Goal: Navigation & Orientation: Find specific page/section

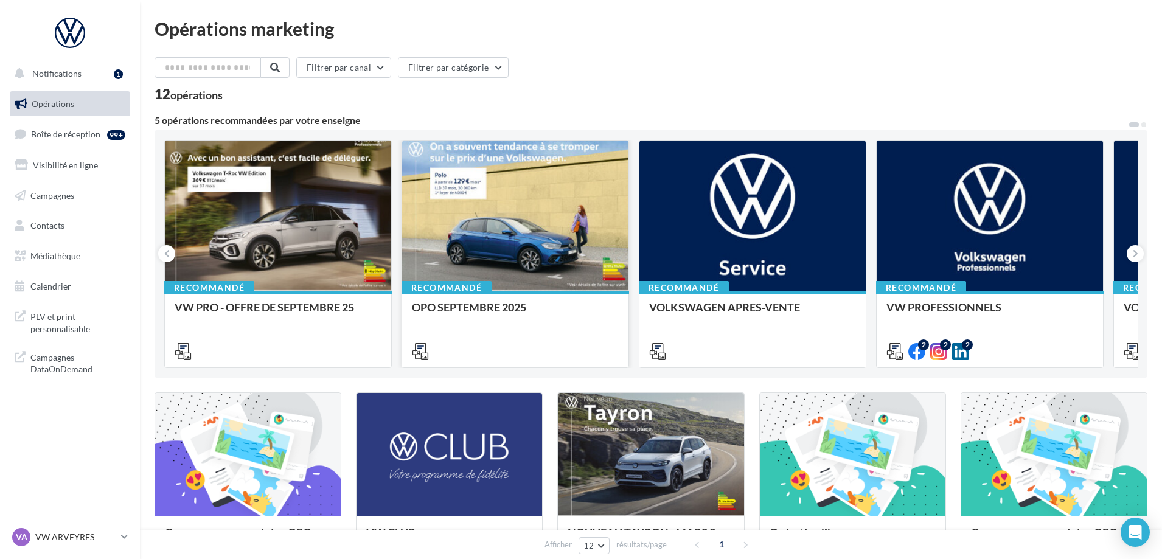
click at [538, 230] on div at bounding box center [515, 217] width 226 height 152
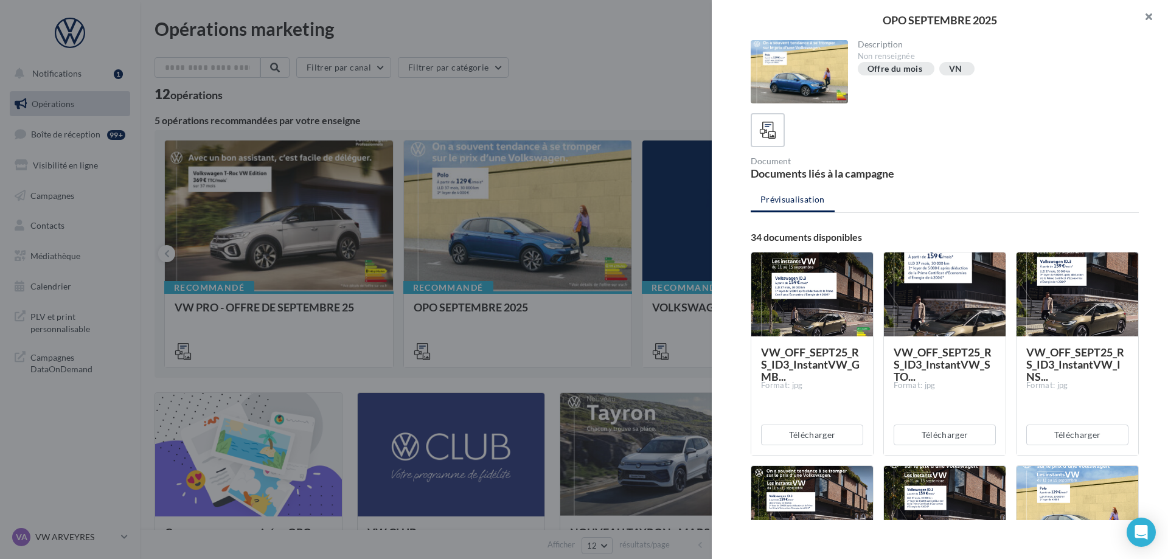
click at [1146, 15] on button "button" at bounding box center [1143, 18] width 49 height 36
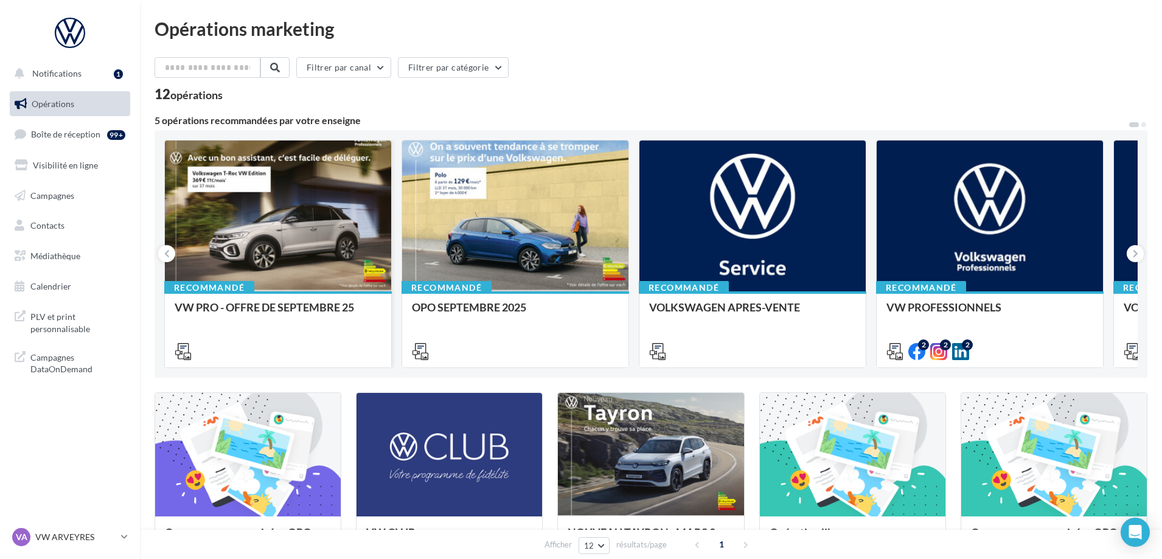
click at [322, 208] on div at bounding box center [278, 217] width 226 height 152
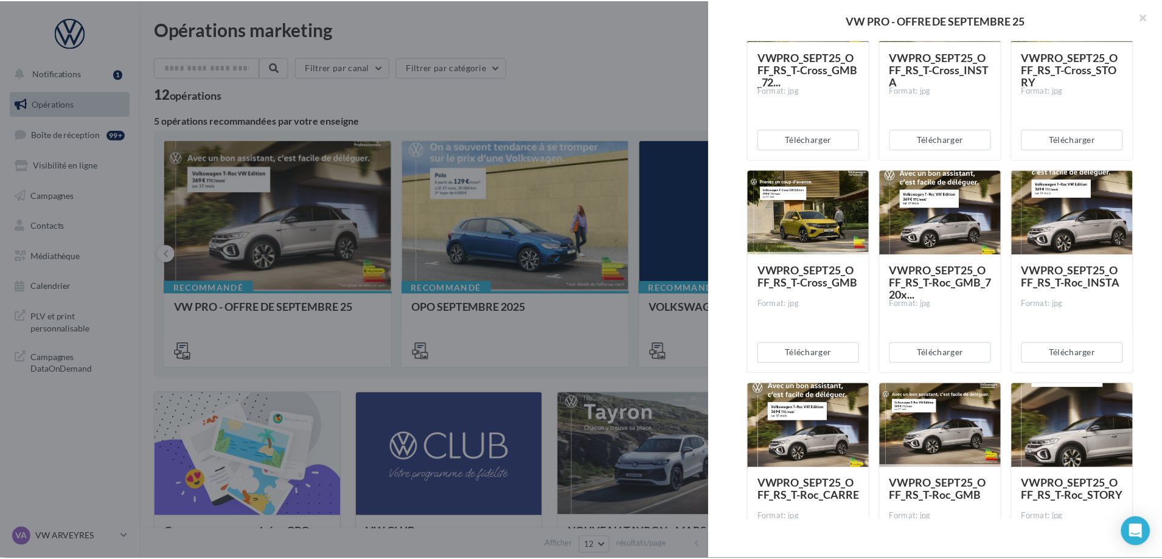
scroll to position [4865, 0]
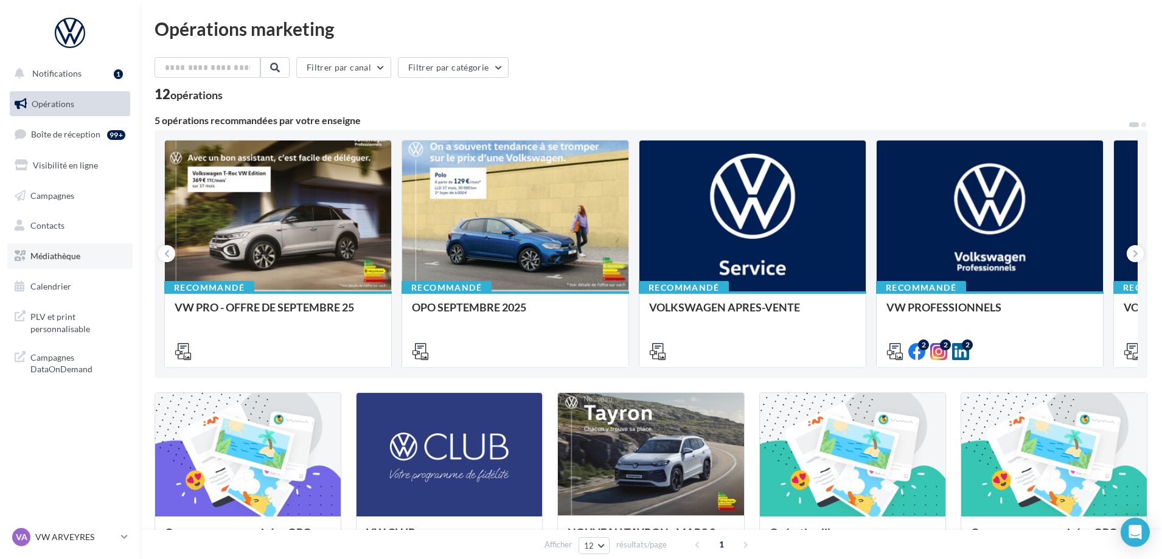
click at [74, 259] on span "Médiathèque" at bounding box center [55, 256] width 50 height 10
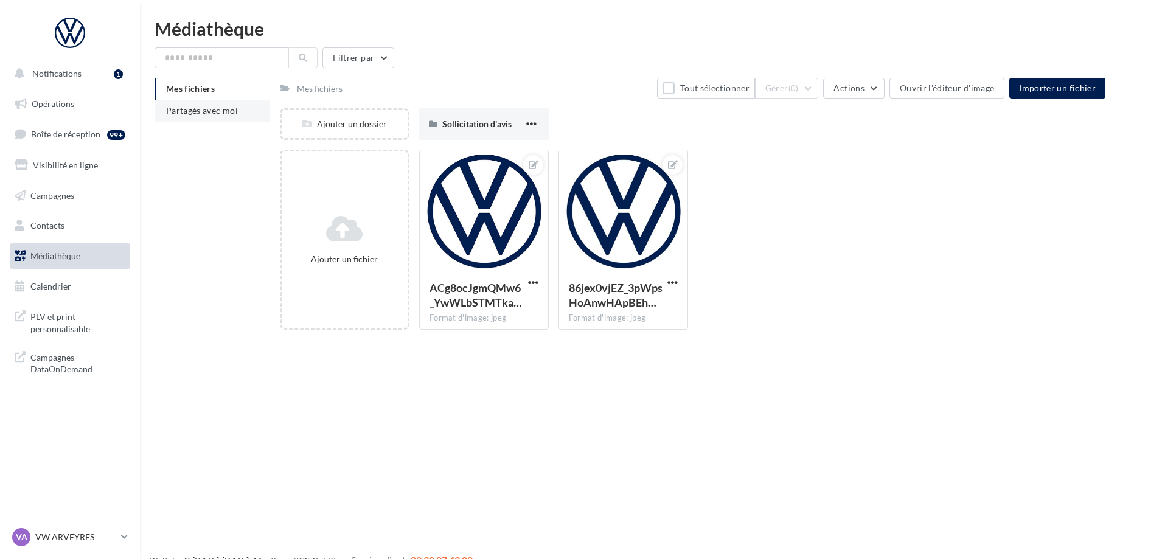
click at [212, 109] on span "Partagés avec moi" at bounding box center [202, 110] width 72 height 10
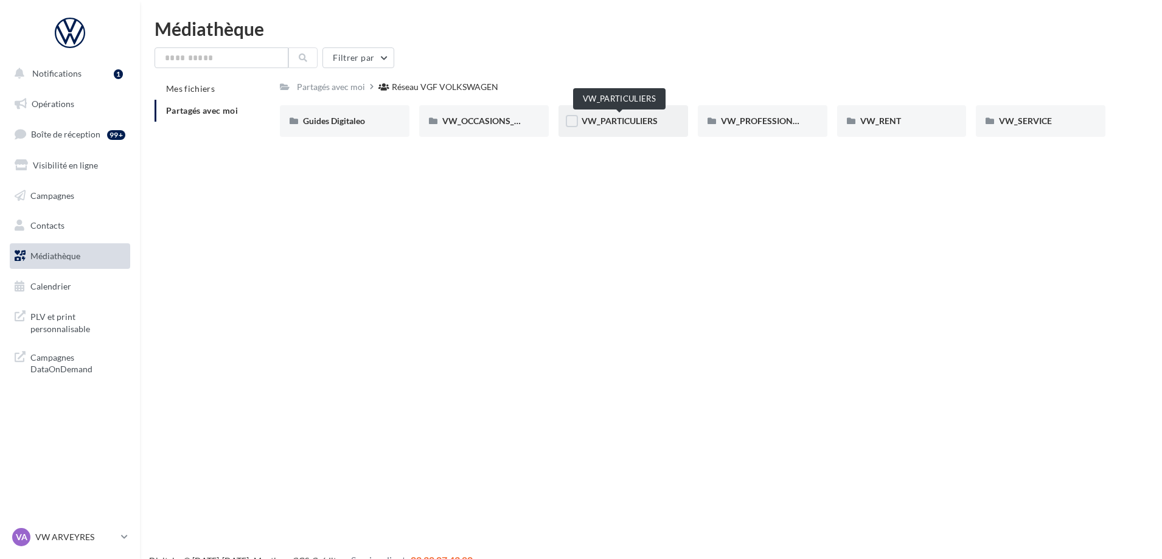
click at [636, 120] on span "VW_PARTICULIERS" at bounding box center [619, 121] width 76 height 10
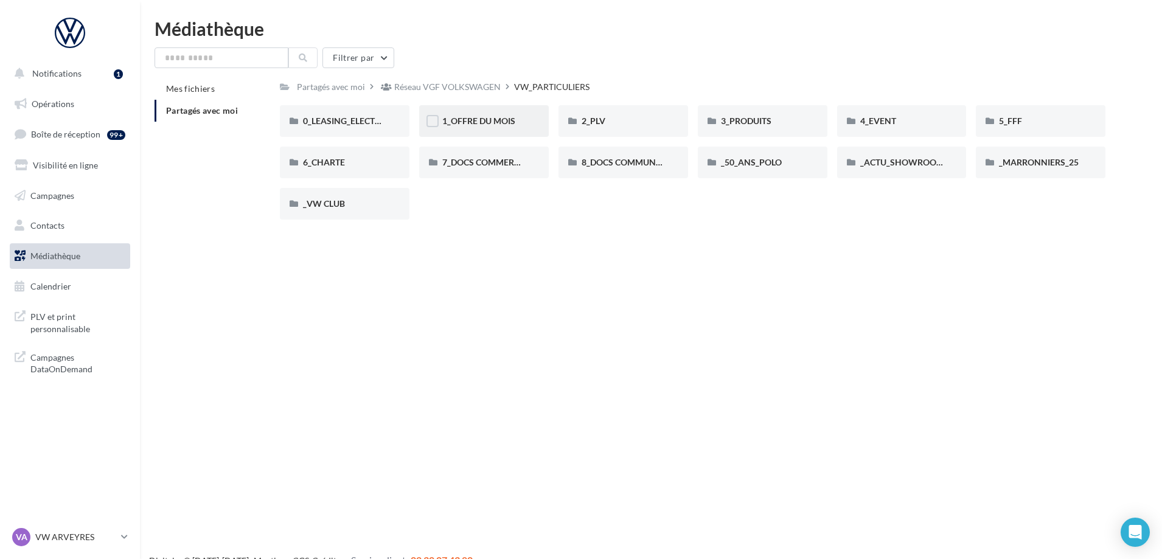
click at [493, 127] on div "1_OFFRE DU MOIS" at bounding box center [483, 121] width 83 height 12
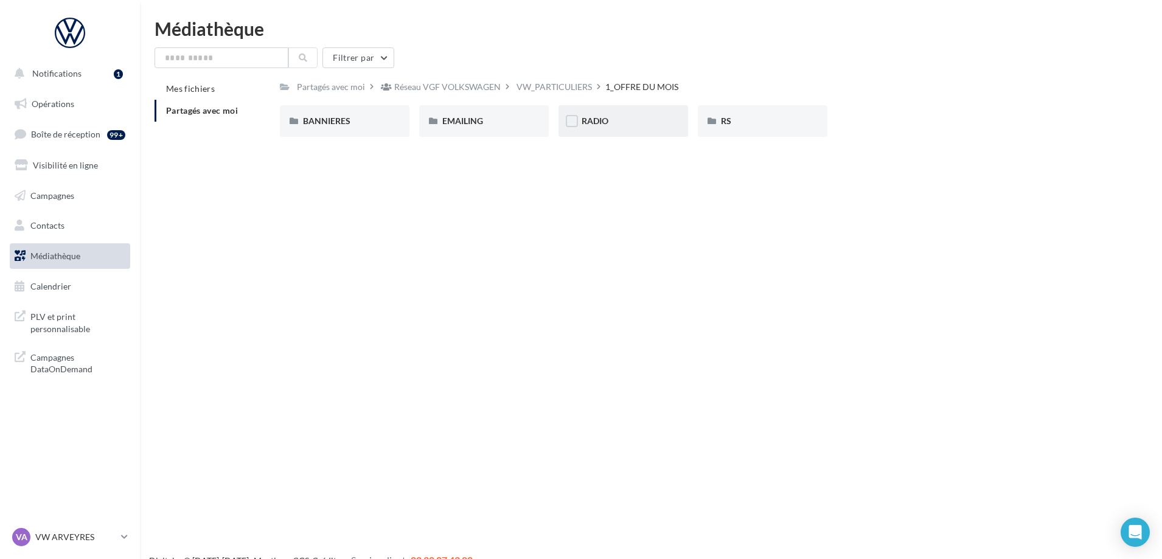
click at [611, 127] on div "RADIO" at bounding box center [622, 121] width 83 height 12
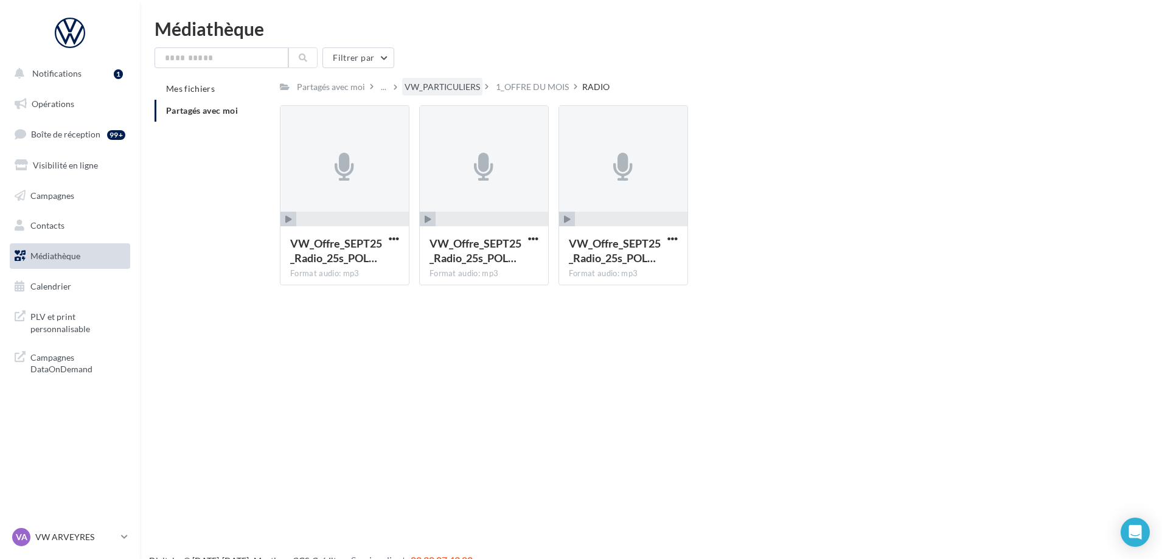
click at [464, 85] on div "VW_PARTICULIERS" at bounding box center [441, 87] width 75 height 12
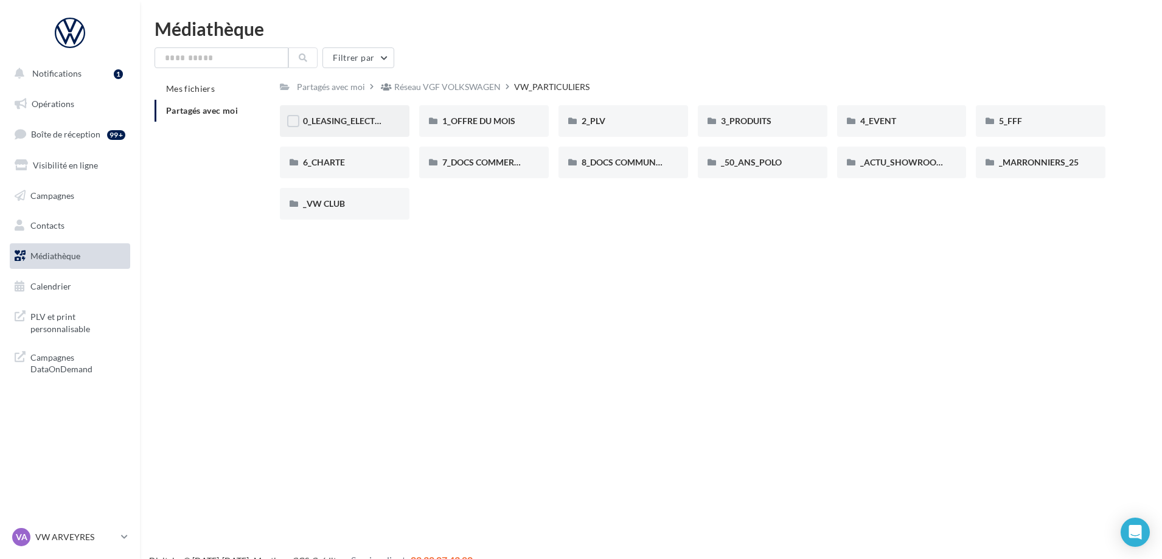
click at [357, 128] on div "0_LEASING_ELECTRIQUE" at bounding box center [345, 121] width 130 height 32
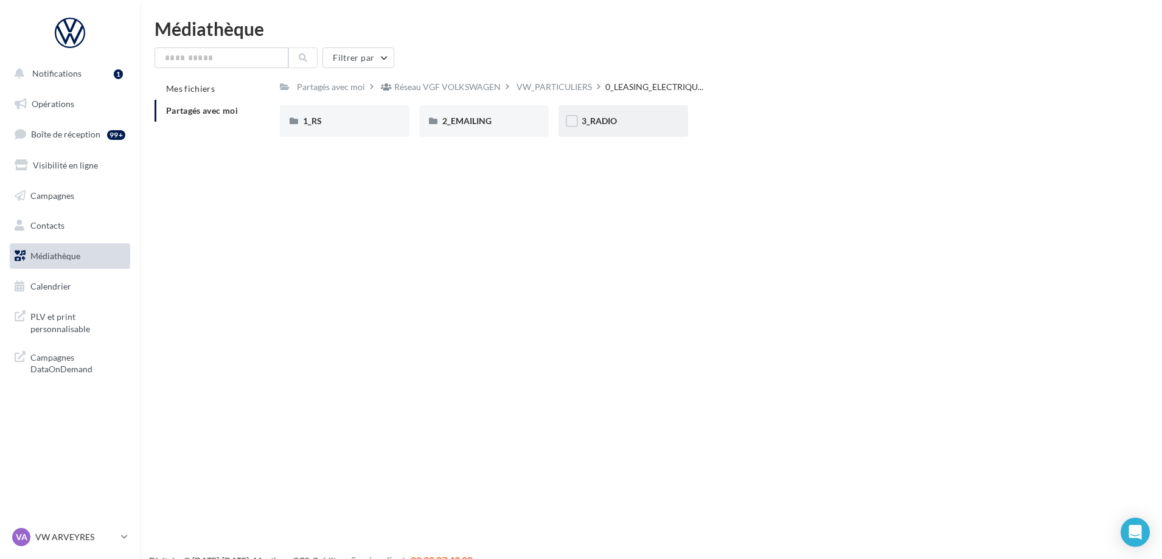
click at [642, 120] on div "3_RADIO" at bounding box center [622, 121] width 83 height 12
click at [364, 126] on div "ID.3" at bounding box center [344, 121] width 83 height 12
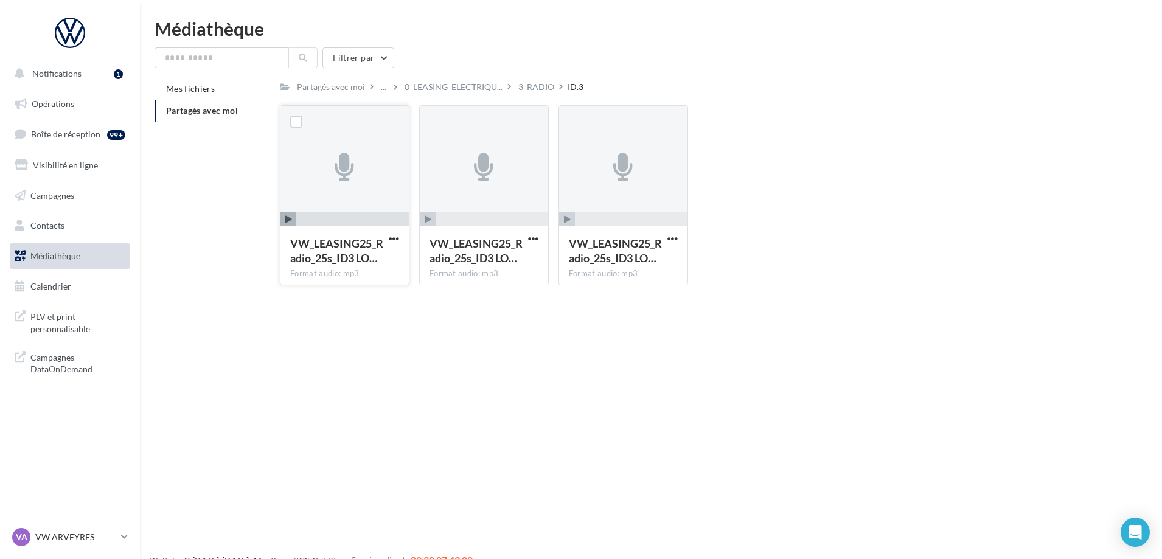
click at [282, 220] on span "button" at bounding box center [288, 220] width 16 height 16
click at [291, 220] on icon "button" at bounding box center [288, 219] width 7 height 7
click at [290, 220] on icon "button" at bounding box center [288, 219] width 7 height 7
click at [532, 82] on div "3_RADIO" at bounding box center [536, 87] width 36 height 12
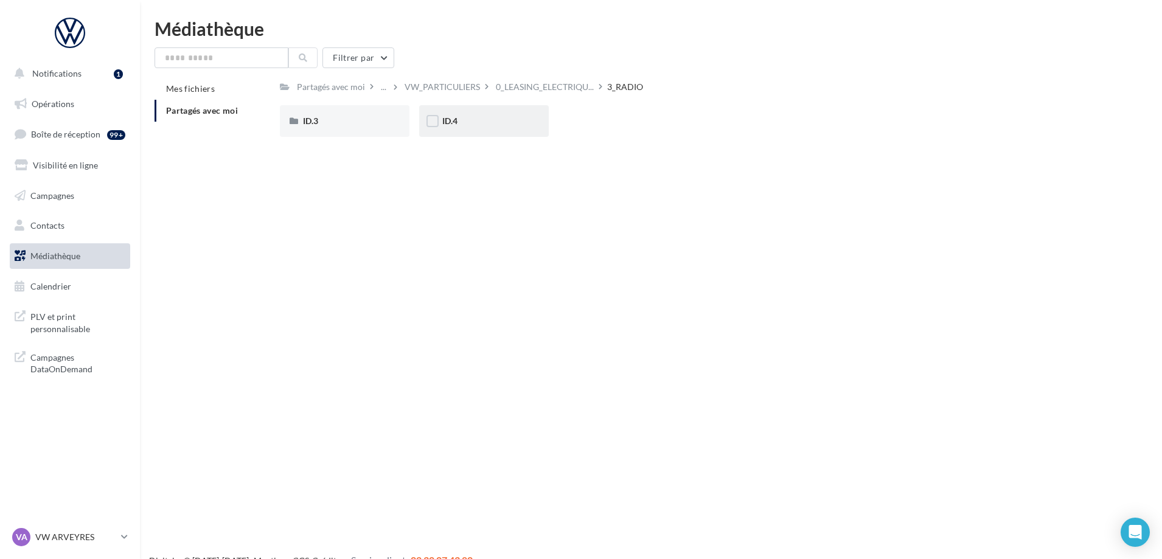
click at [473, 119] on div "ID.4" at bounding box center [483, 121] width 83 height 12
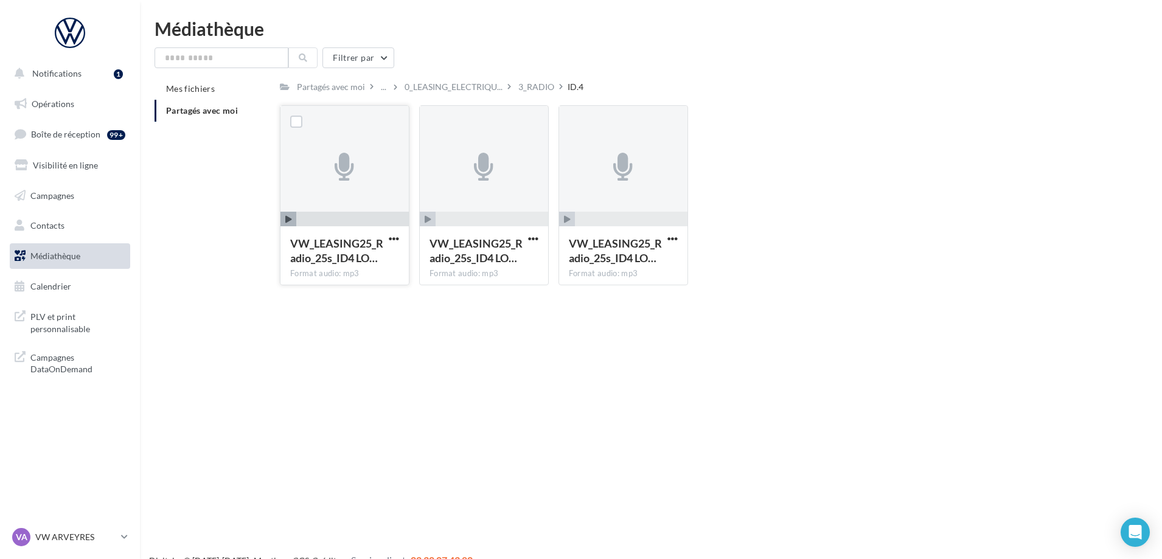
click at [286, 216] on icon "button" at bounding box center [288, 219] width 7 height 7
click at [296, 221] on span "button" at bounding box center [288, 220] width 16 height 16
drag, startPoint x: 295, startPoint y: 220, endPoint x: 311, endPoint y: 218, distance: 15.9
click at [311, 218] on button "button" at bounding box center [344, 220] width 128 height 16
click at [285, 222] on icon "button" at bounding box center [288, 219] width 7 height 7
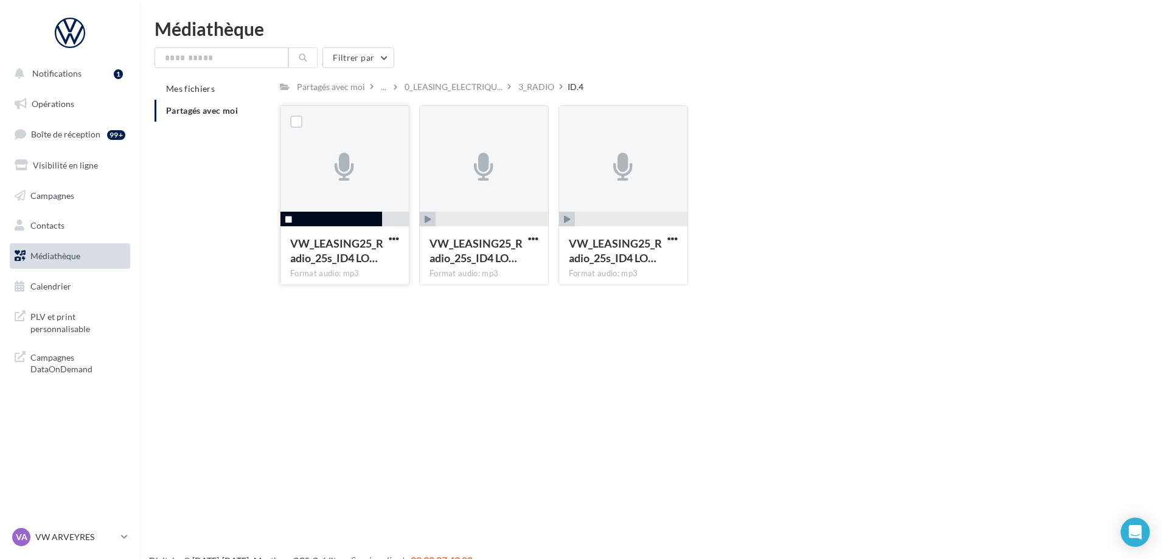
click at [286, 219] on icon "button" at bounding box center [288, 219] width 7 height 7
click at [454, 97] on div "Partagés avec moi ... 0_LEASING_ELECTRIQU... 3_RADIO ID.4 Rs Partagé par Réseau…" at bounding box center [692, 186] width 825 height 217
click at [457, 91] on span "0_LEASING_ELECTRIQU..." at bounding box center [453, 87] width 98 height 12
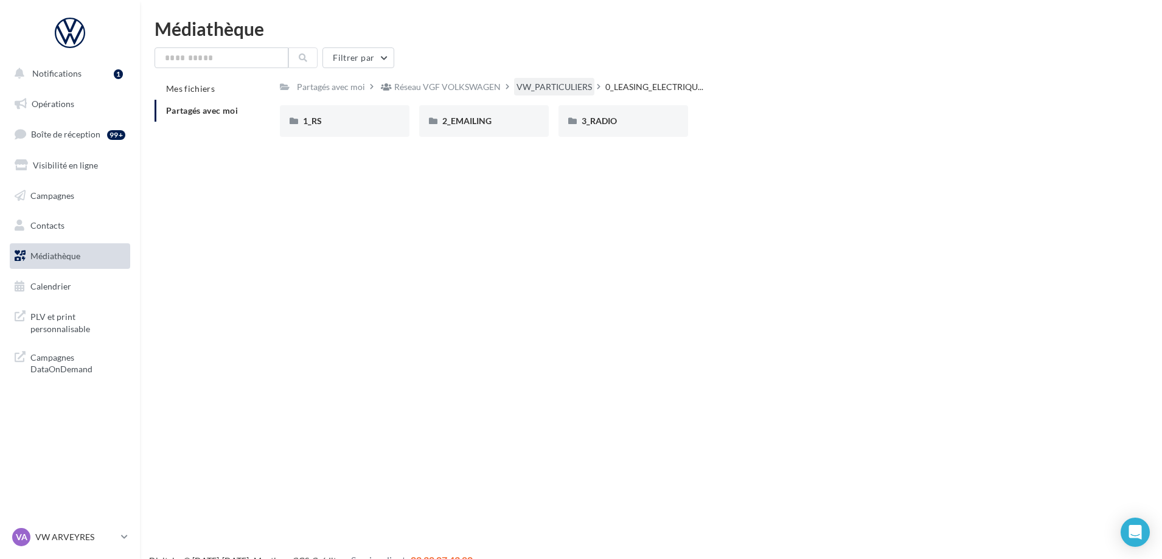
click at [551, 86] on div "VW_PARTICULIERS" at bounding box center [553, 87] width 75 height 12
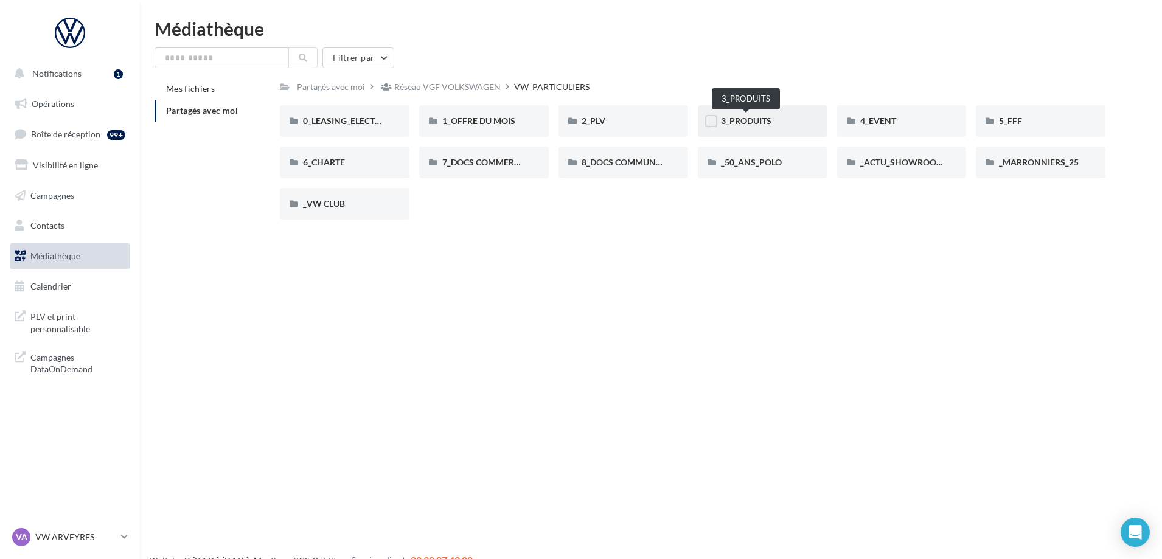
click at [761, 117] on span "3_PRODUITS" at bounding box center [746, 121] width 50 height 10
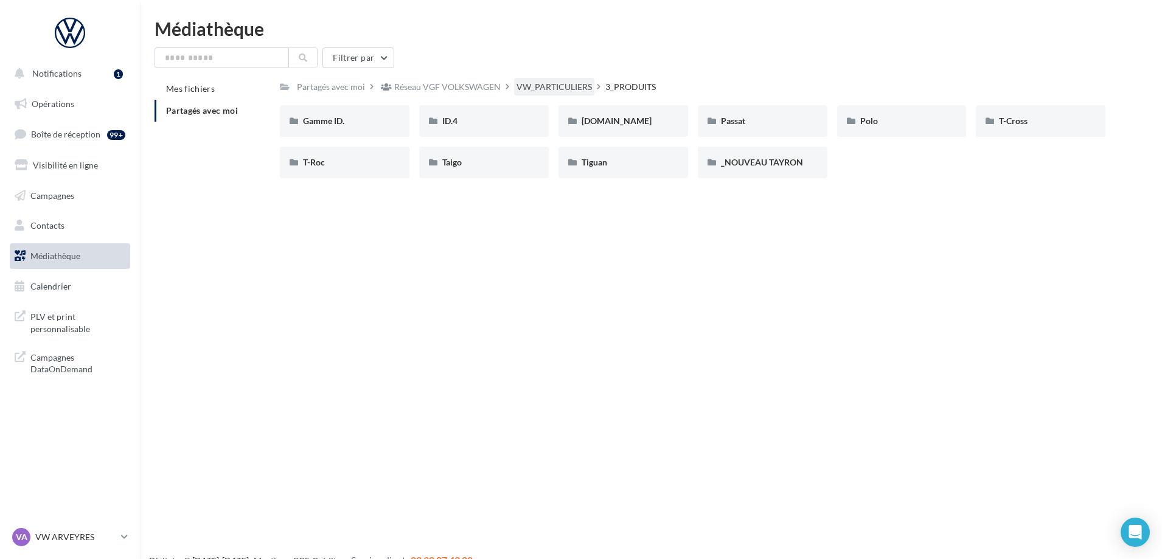
click at [535, 88] on div "VW_PARTICULIERS" at bounding box center [553, 87] width 75 height 12
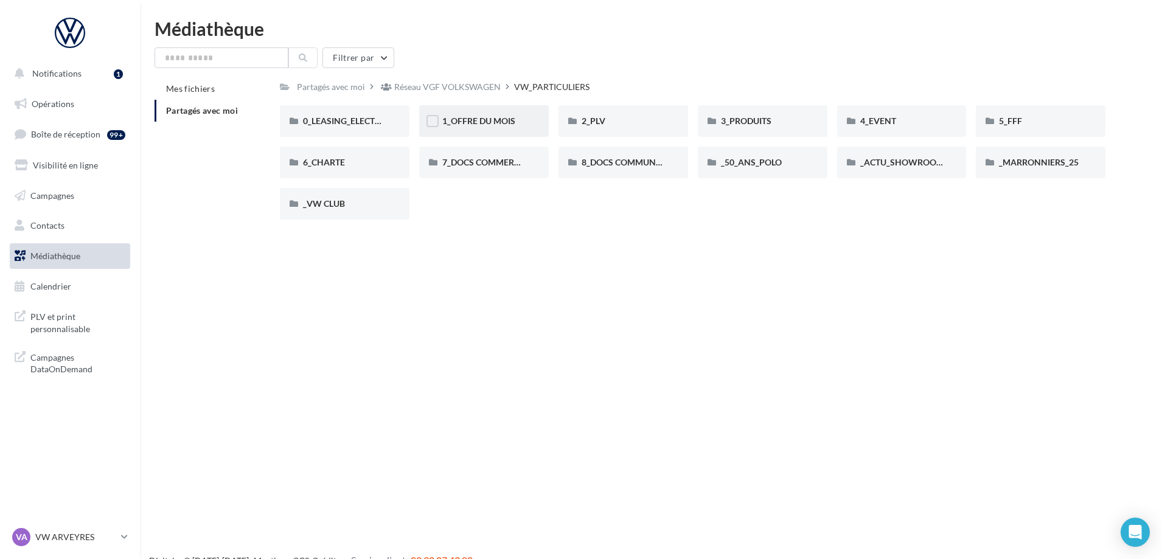
click at [518, 120] on div "1_OFFRE DU MOIS" at bounding box center [483, 121] width 83 height 12
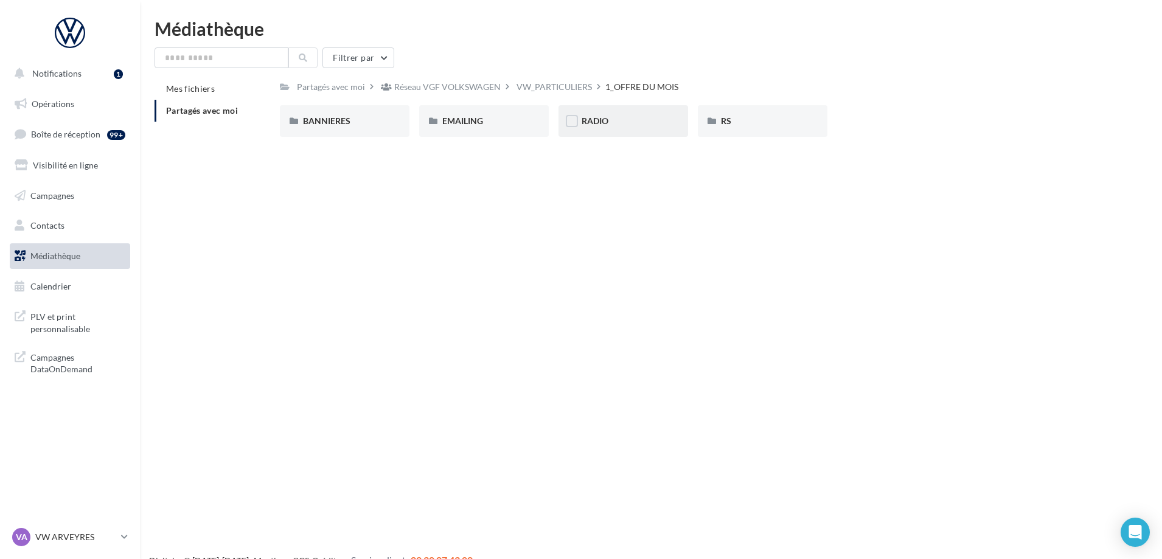
click at [629, 123] on div "RADIO" at bounding box center [622, 121] width 83 height 12
